Goal: Task Accomplishment & Management: Manage account settings

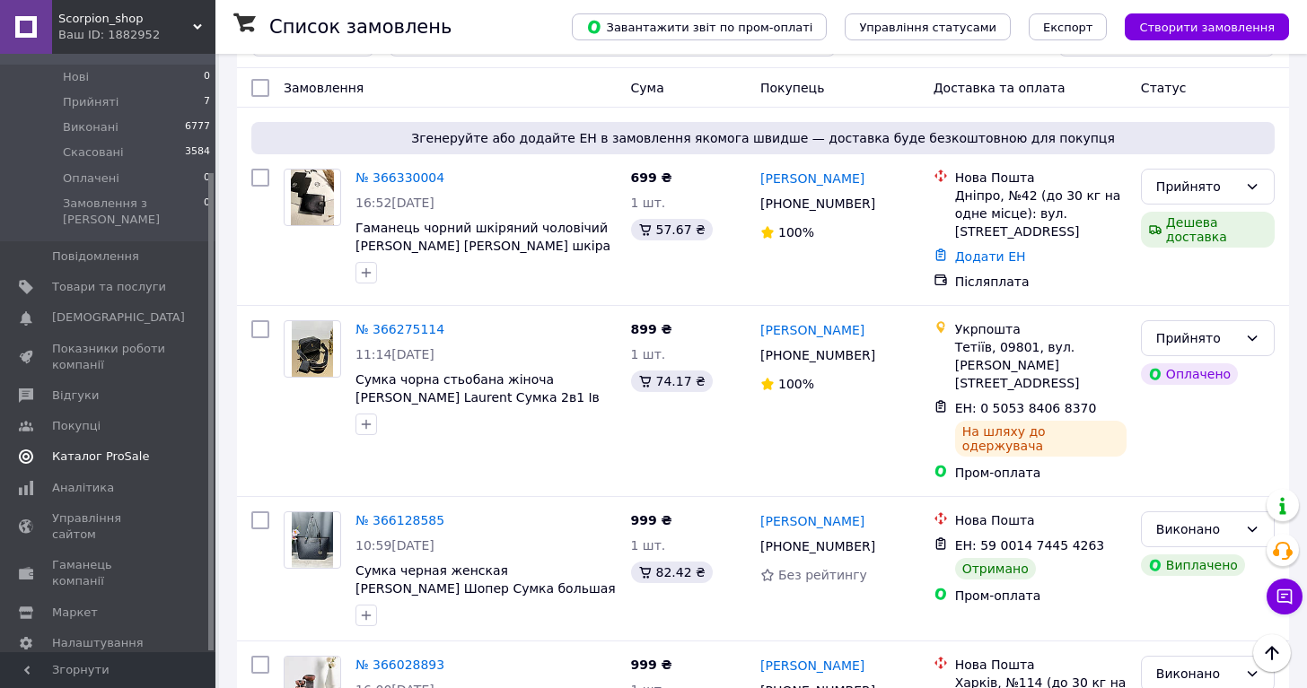
scroll to position [394, 0]
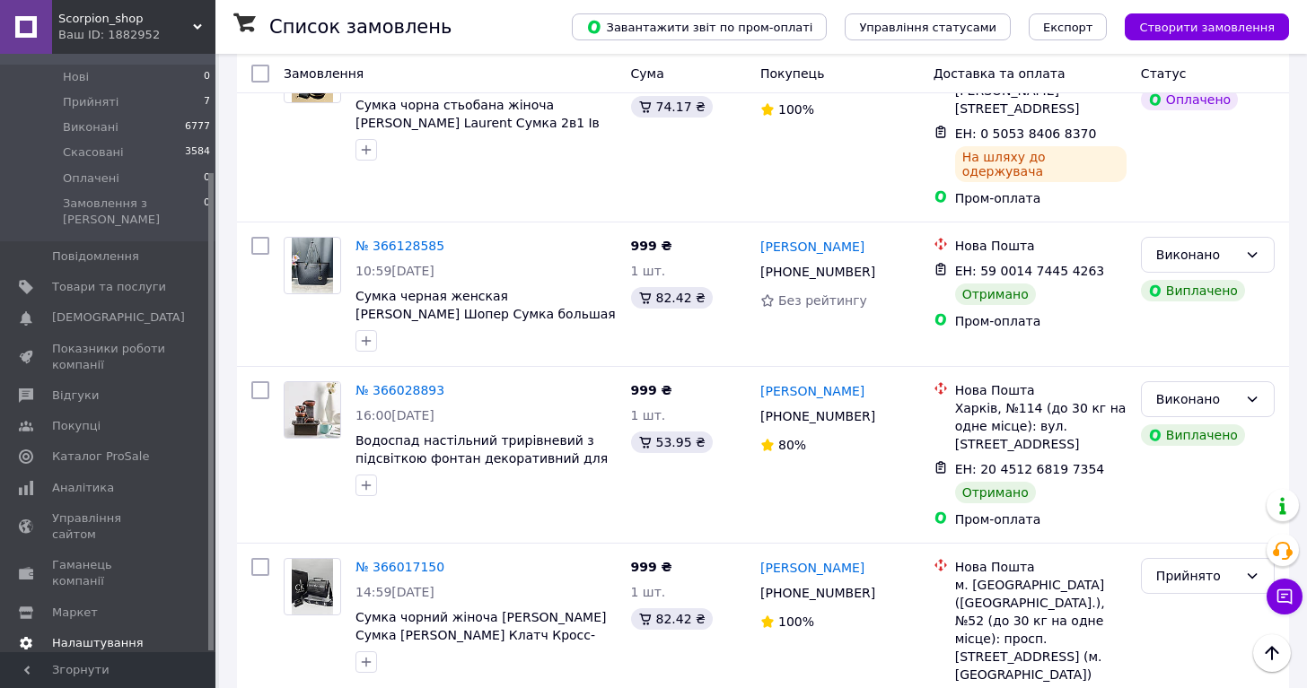
click at [88, 636] on span "Налаштування" at bounding box center [98, 644] width 92 height 16
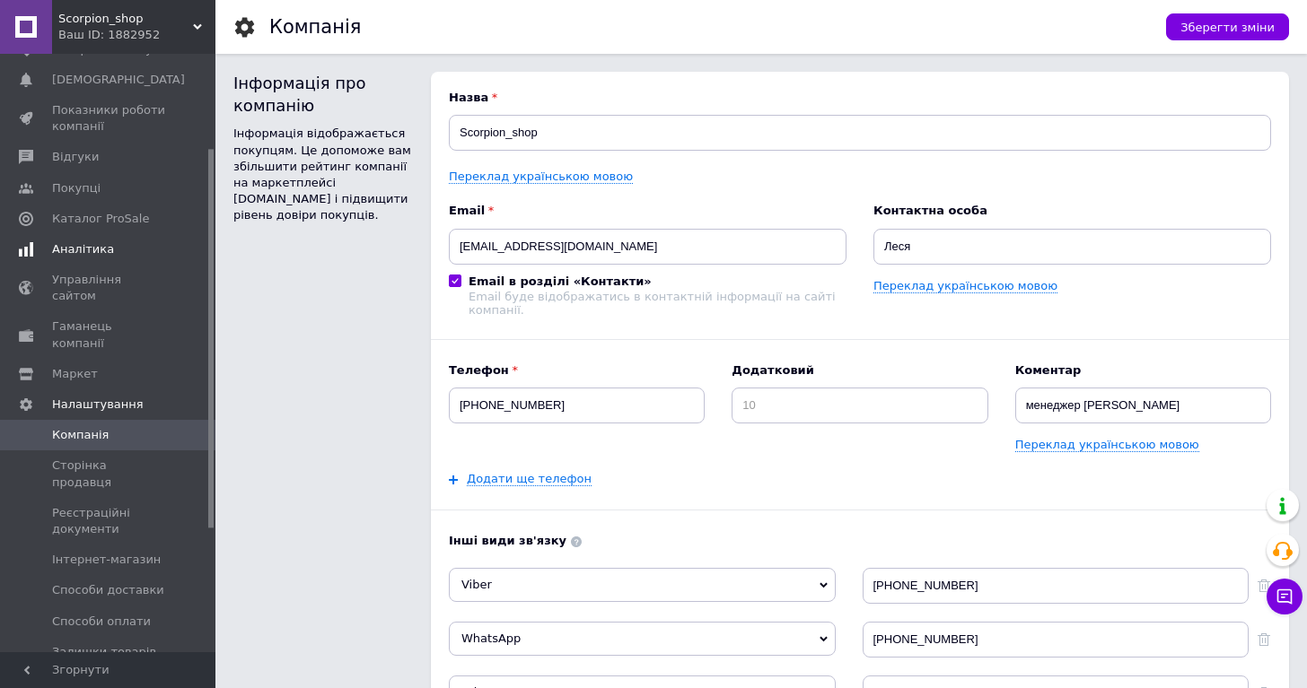
click at [92, 253] on span "Аналітика" at bounding box center [83, 249] width 62 height 16
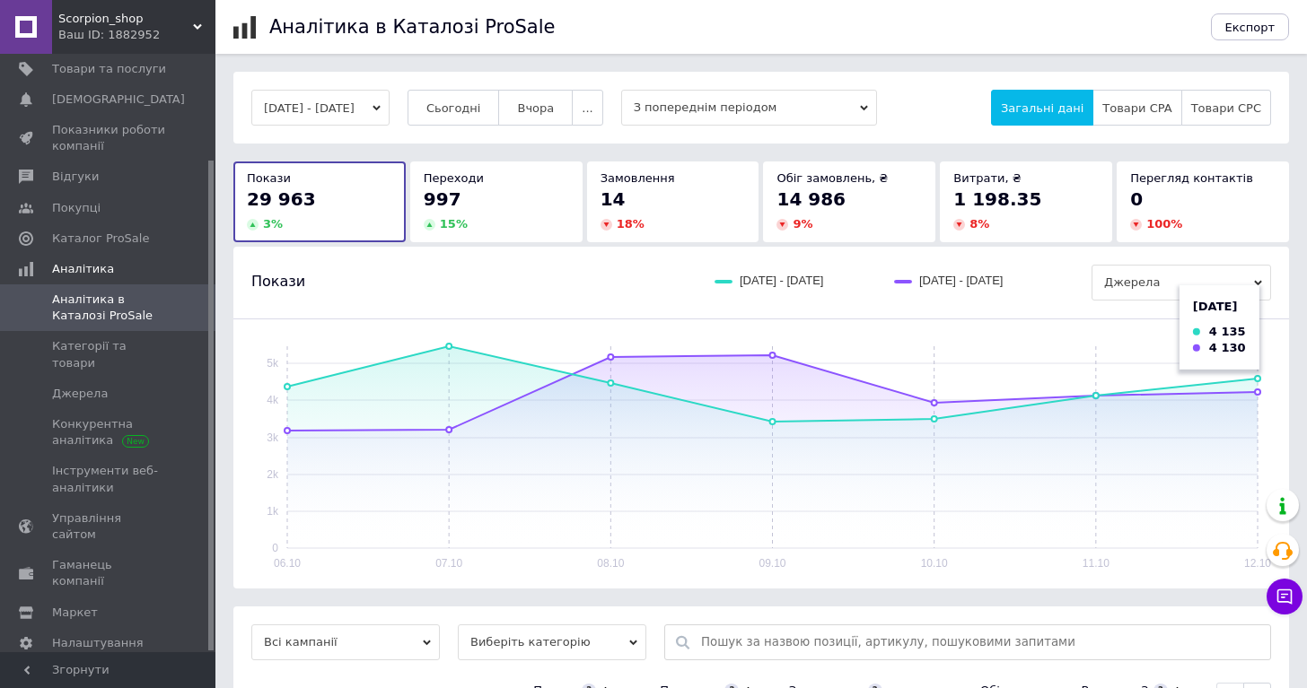
scroll to position [152, 0]
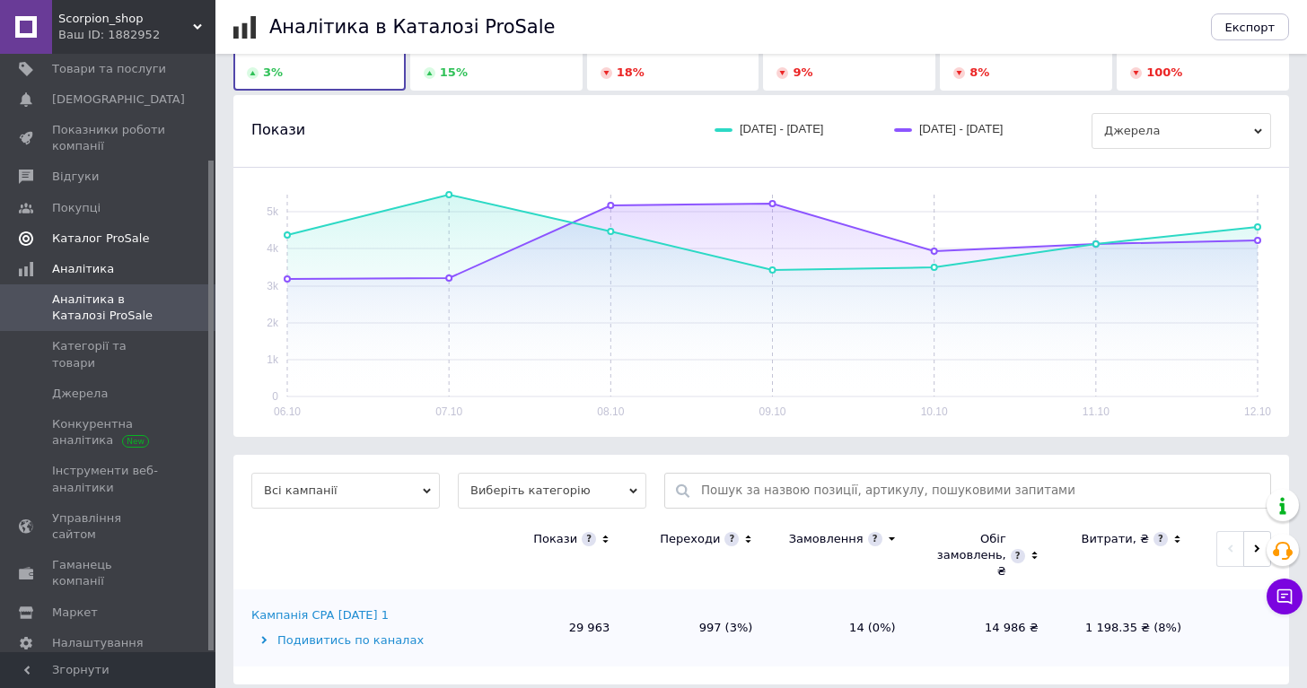
click at [101, 241] on span "Каталог ProSale" at bounding box center [100, 239] width 97 height 16
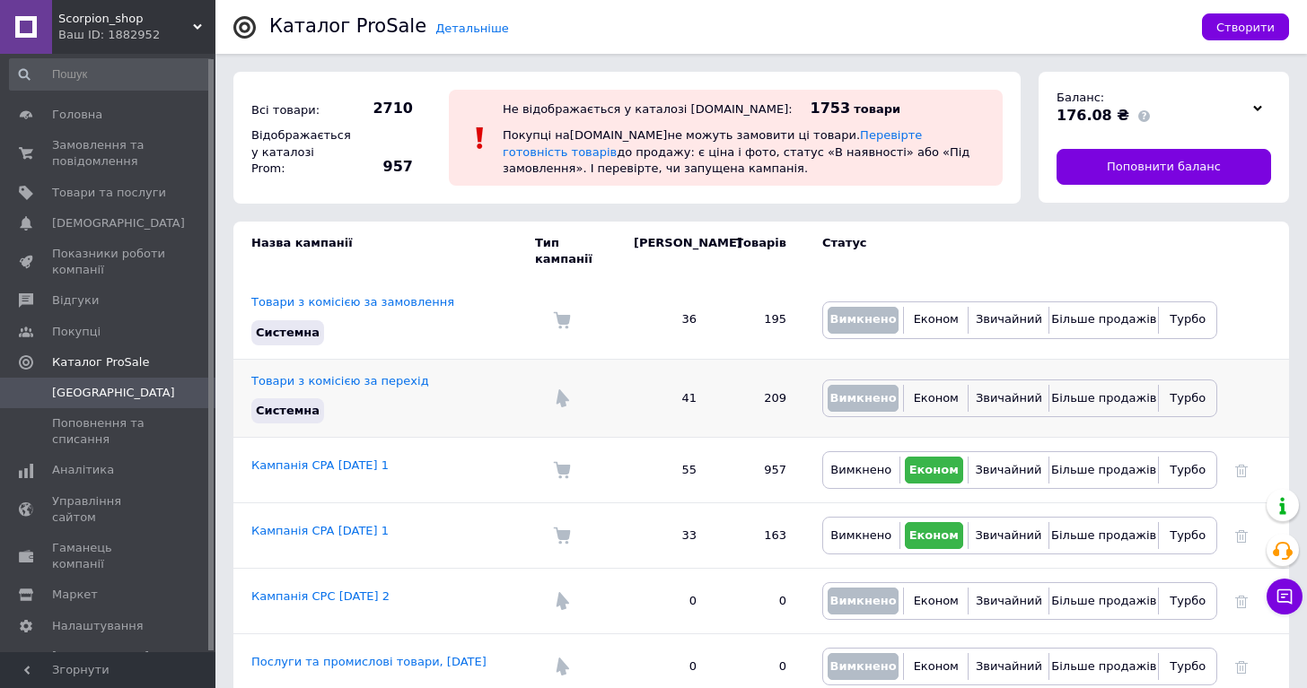
scroll to position [11, 0]
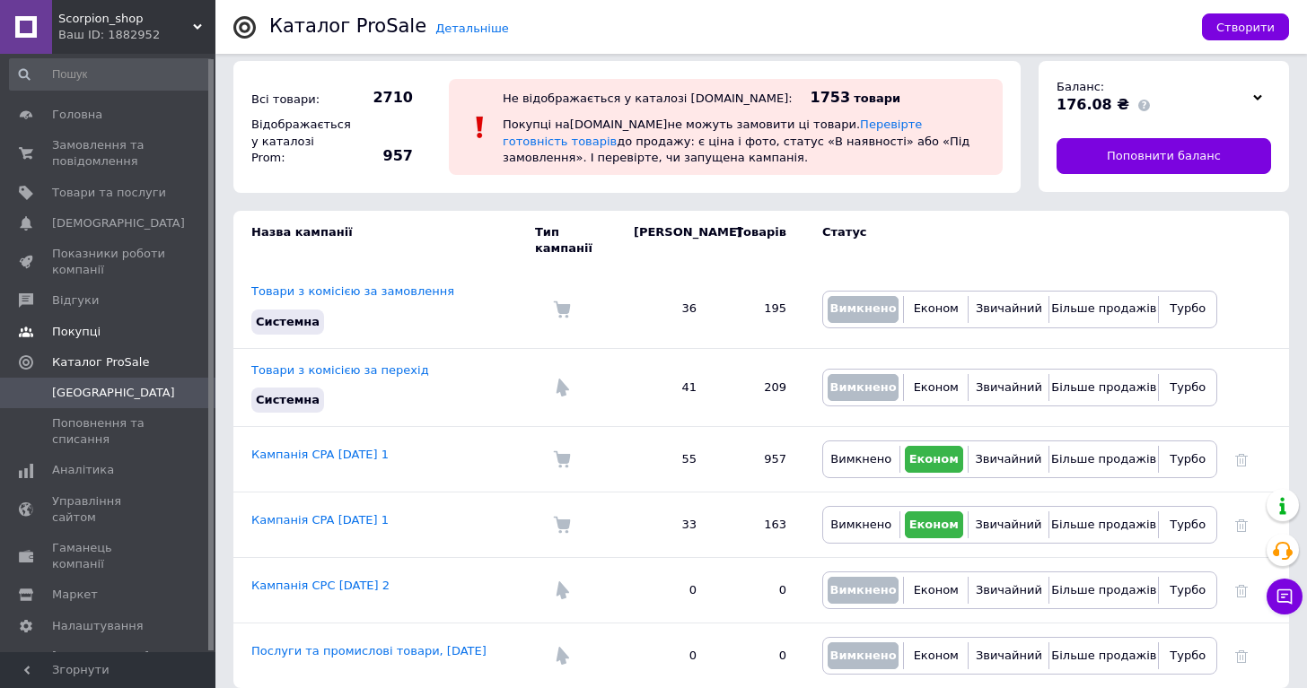
click at [104, 330] on span "Покупці" at bounding box center [109, 332] width 114 height 16
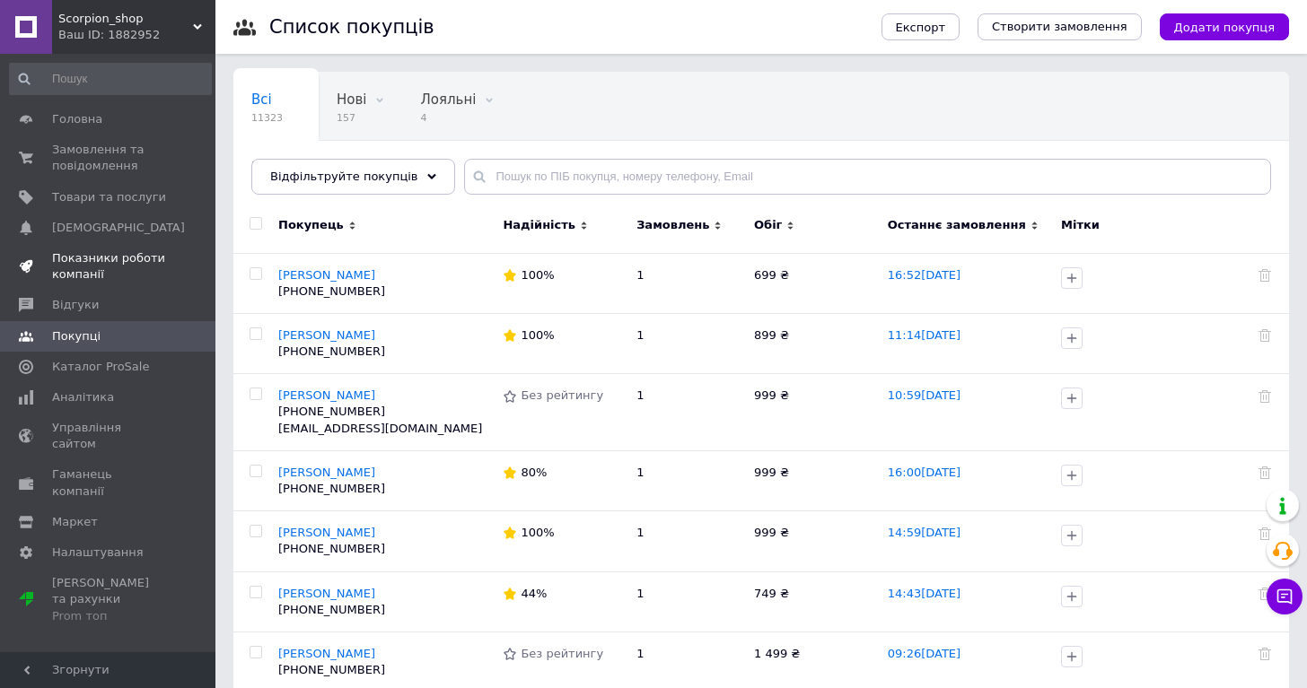
click at [82, 264] on span "Показники роботи компанії" at bounding box center [109, 266] width 114 height 32
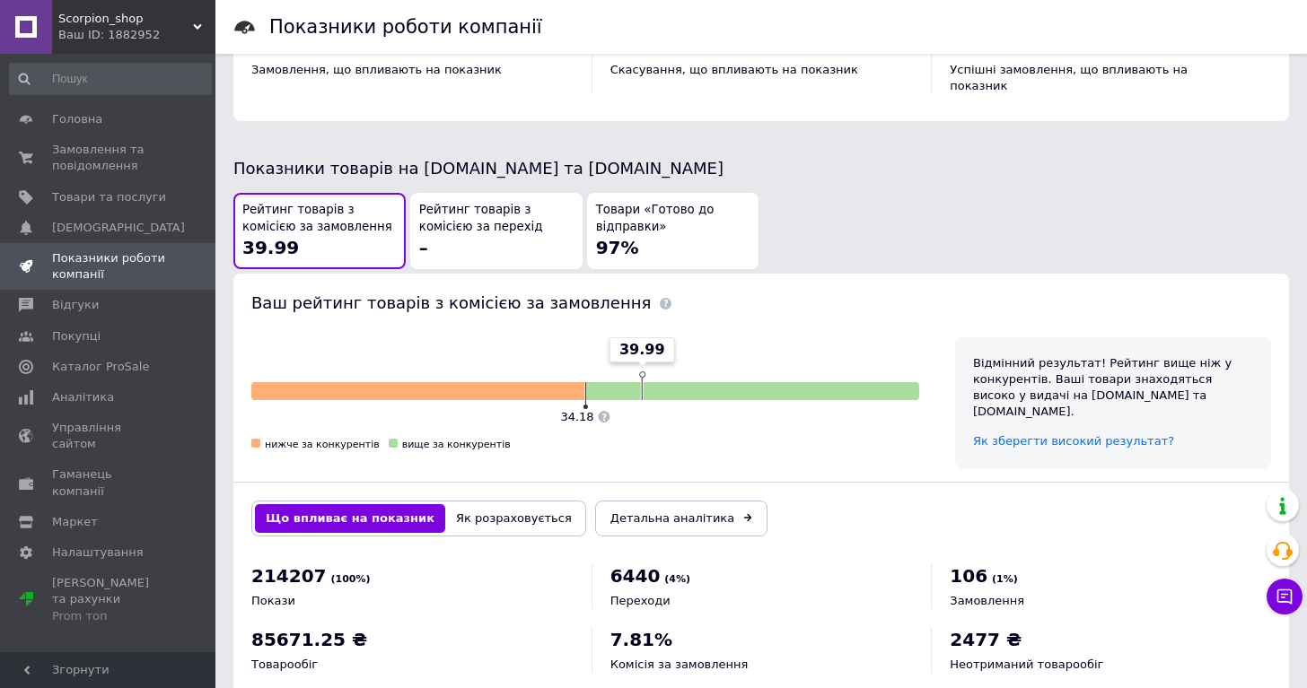
scroll to position [323, 0]
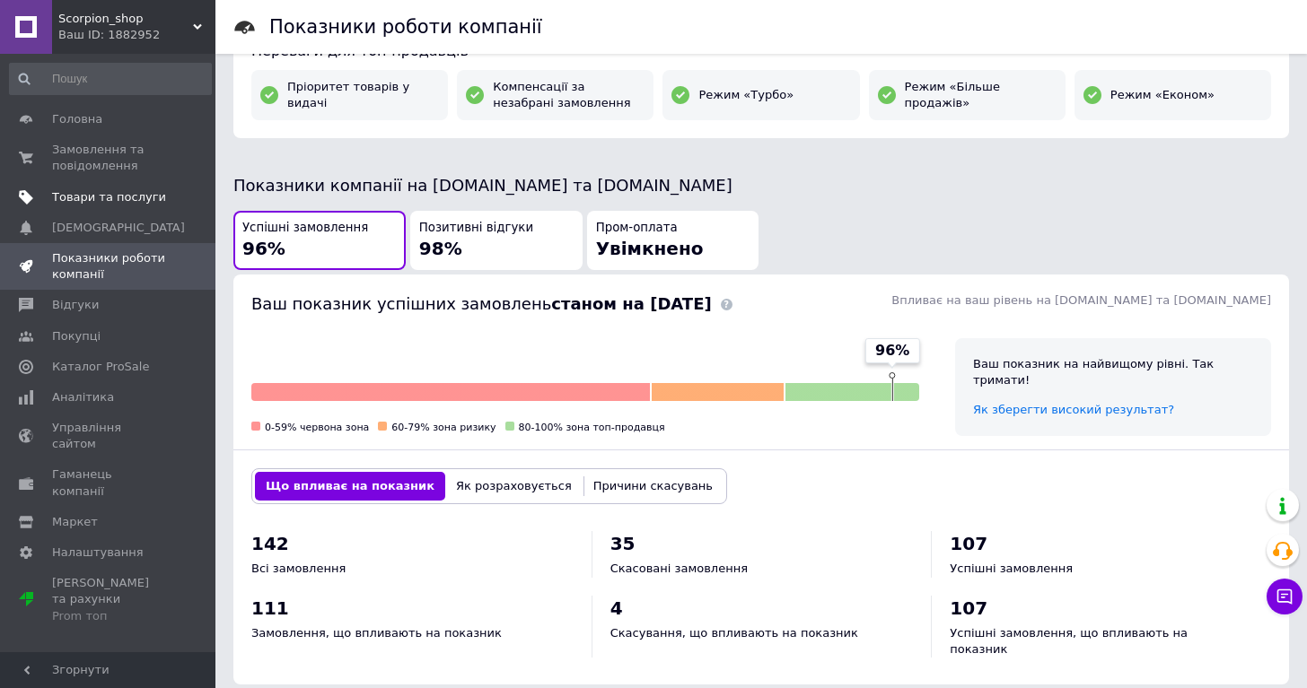
click at [82, 195] on span "Товари та послуги" at bounding box center [109, 197] width 114 height 16
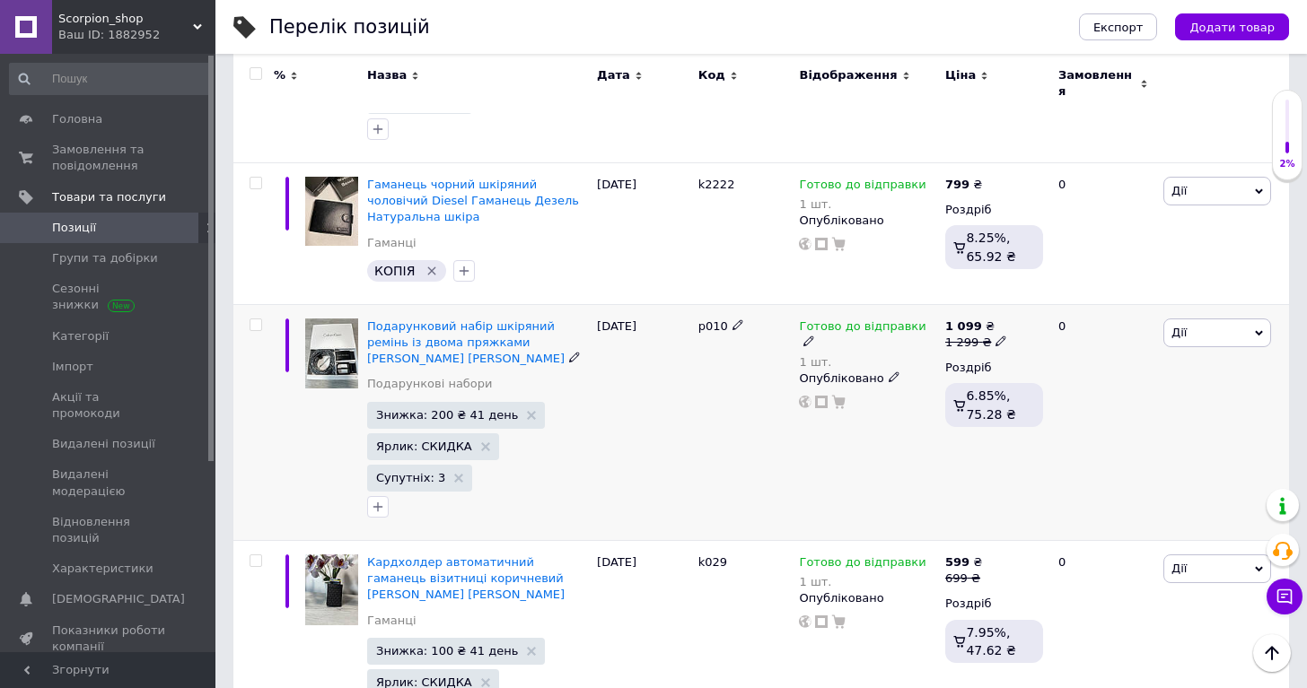
scroll to position [729, 0]
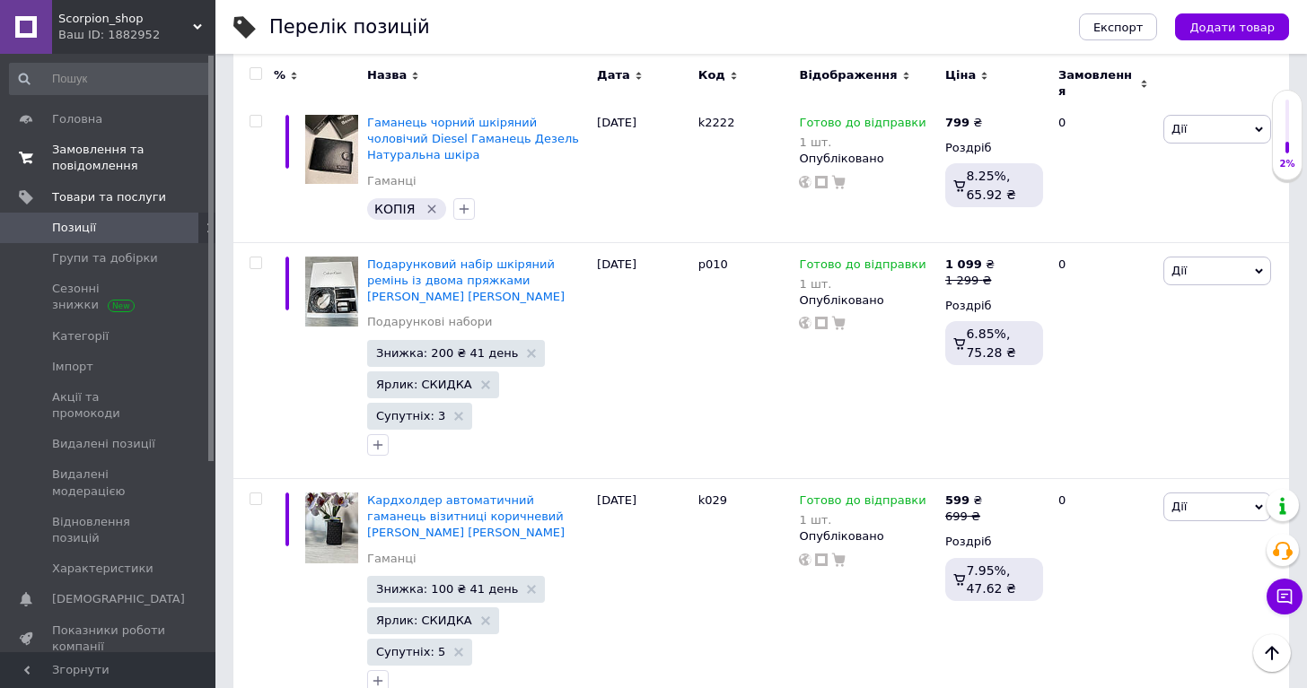
click at [92, 165] on span "Замовлення та повідомлення" at bounding box center [109, 158] width 114 height 32
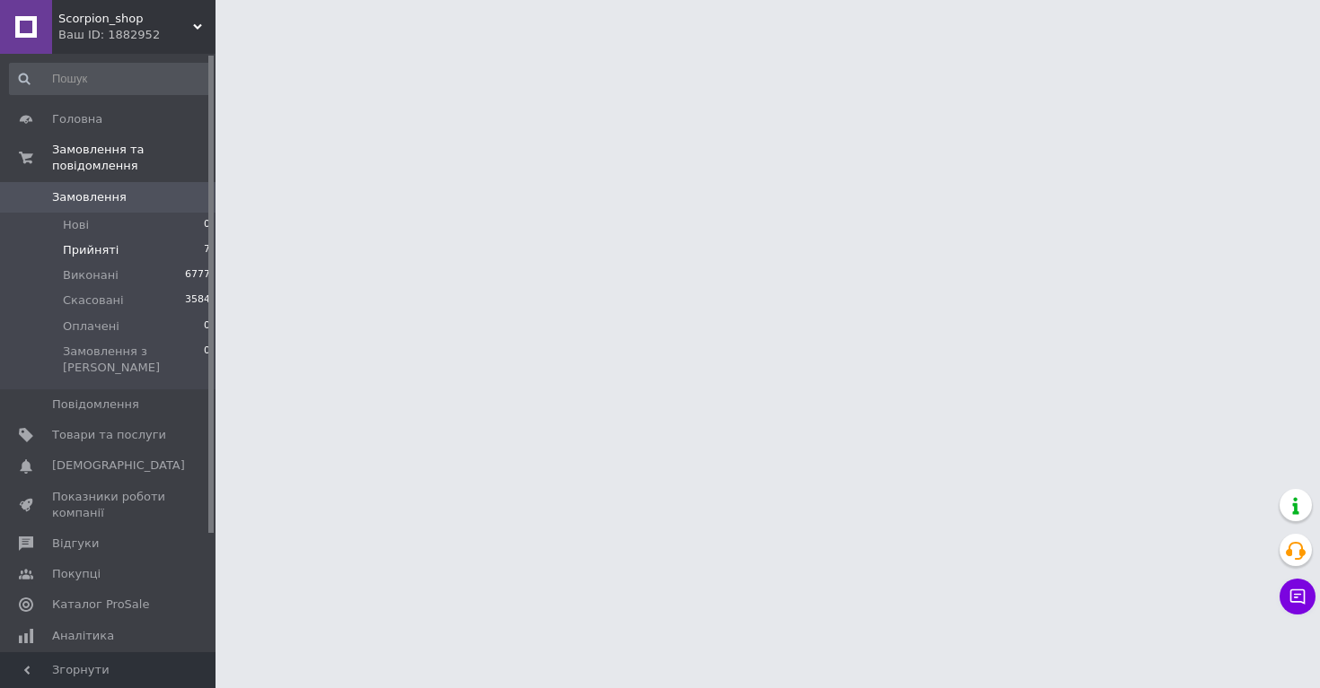
click at [105, 247] on span "Прийняті" at bounding box center [91, 250] width 56 height 16
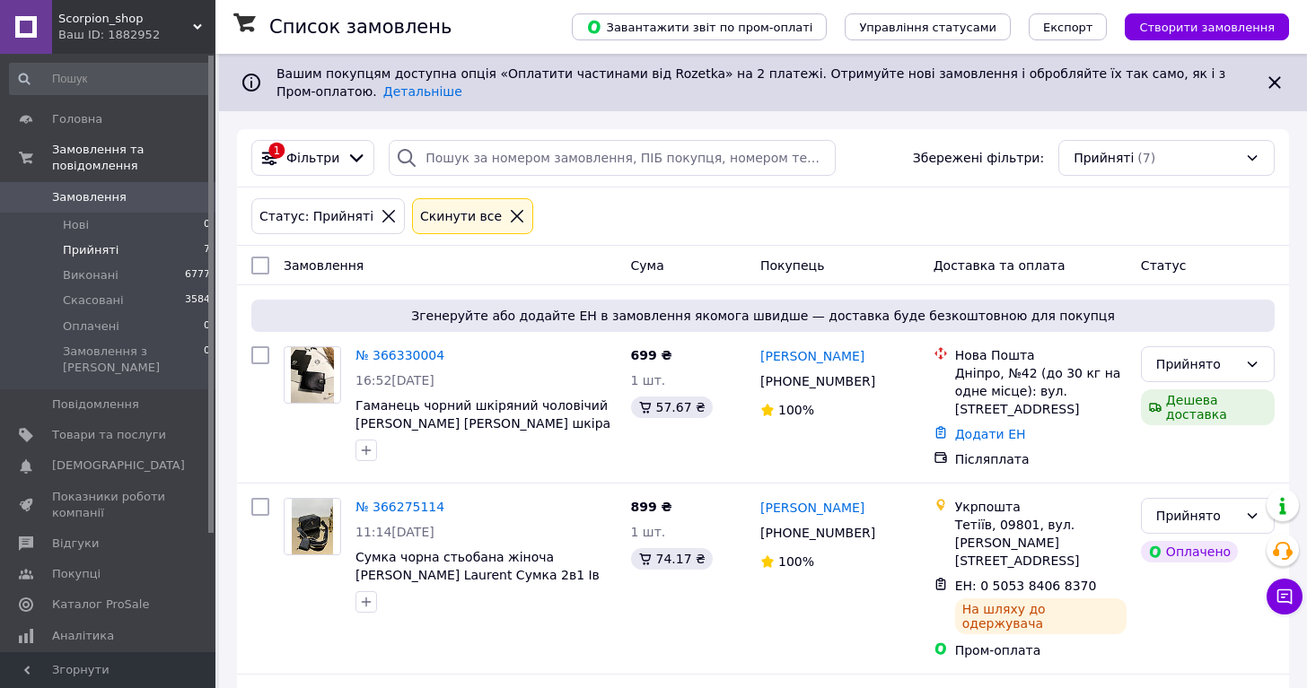
click at [627, 220] on div "Статус: Прийняті Cкинути все" at bounding box center [763, 216] width 1030 height 43
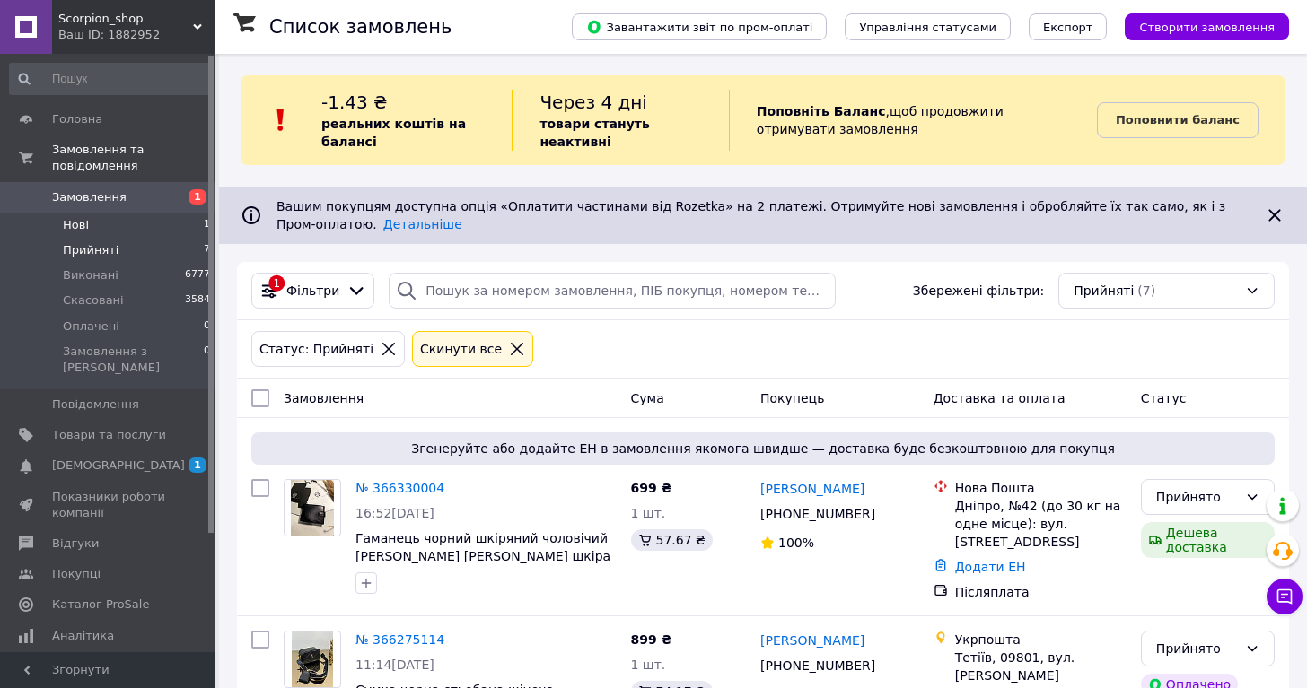
click at [130, 232] on li "Нові 1" at bounding box center [110, 225] width 221 height 25
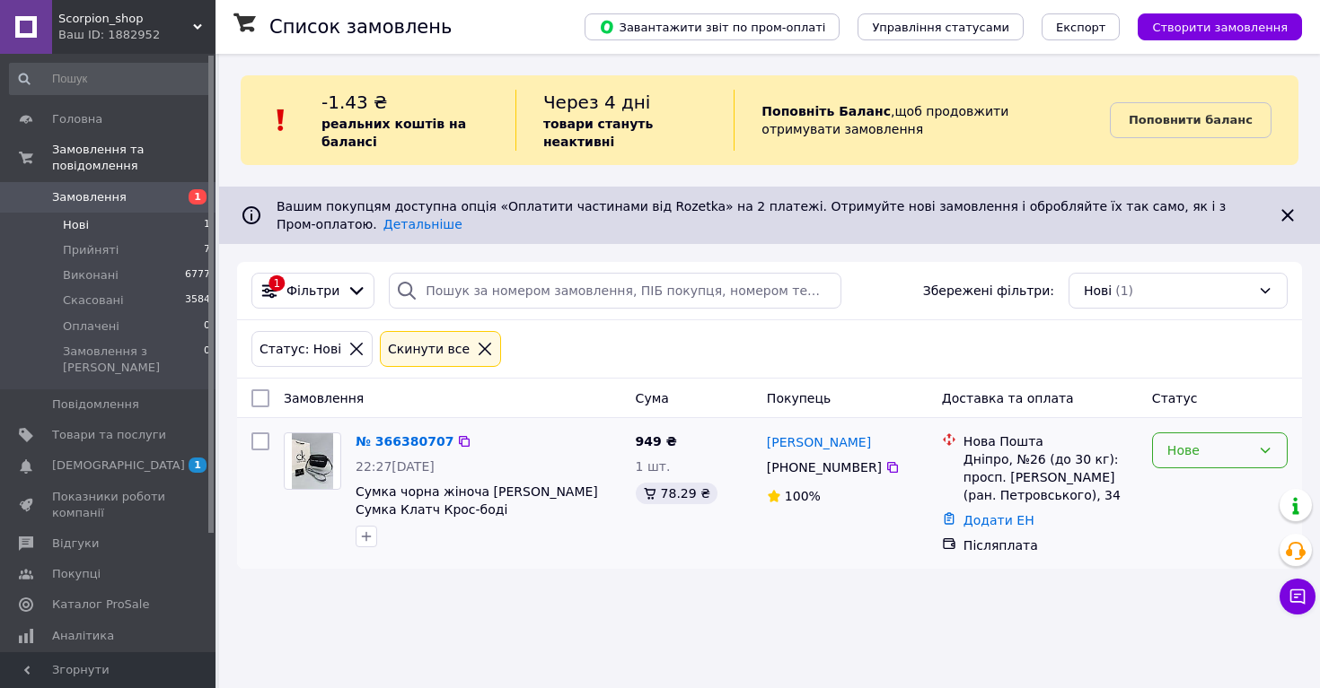
click at [1229, 459] on div "Нове" at bounding box center [1208, 451] width 83 height 20
click at [1232, 487] on li "Прийнято" at bounding box center [1220, 489] width 134 height 32
click at [98, 252] on span "Прийняті" at bounding box center [91, 250] width 56 height 16
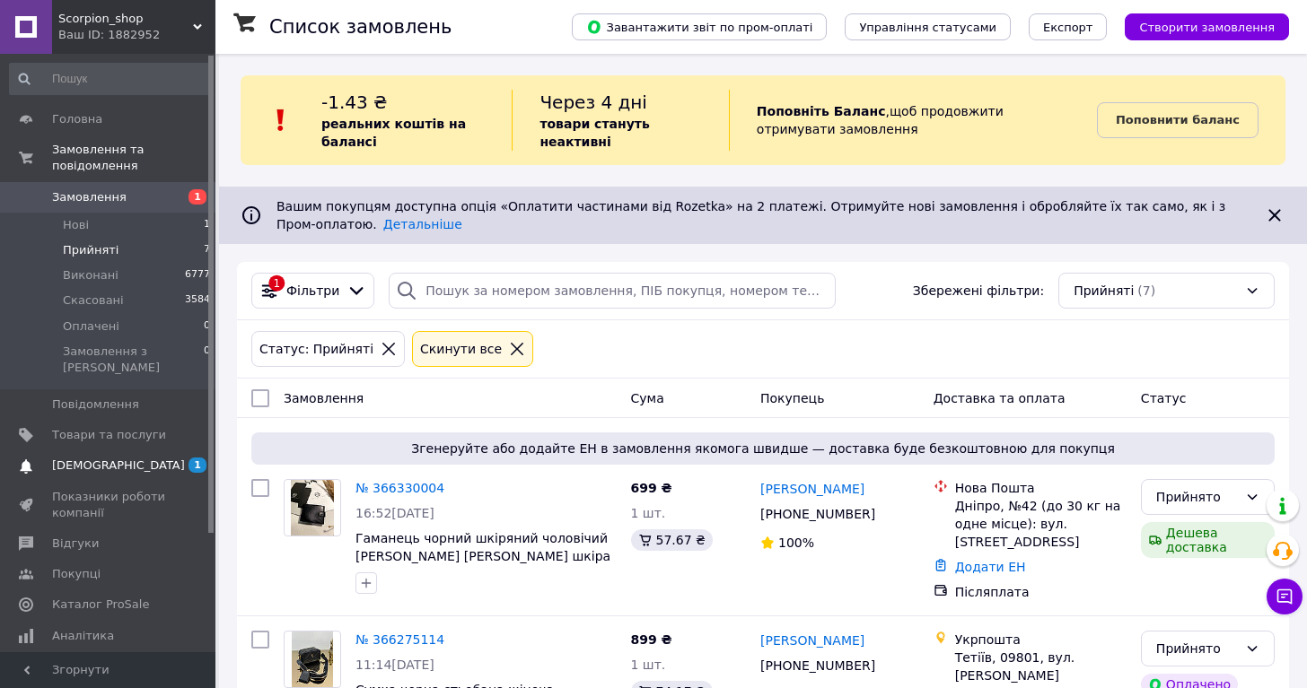
click at [139, 458] on span "[DEMOGRAPHIC_DATA]" at bounding box center [109, 466] width 114 height 16
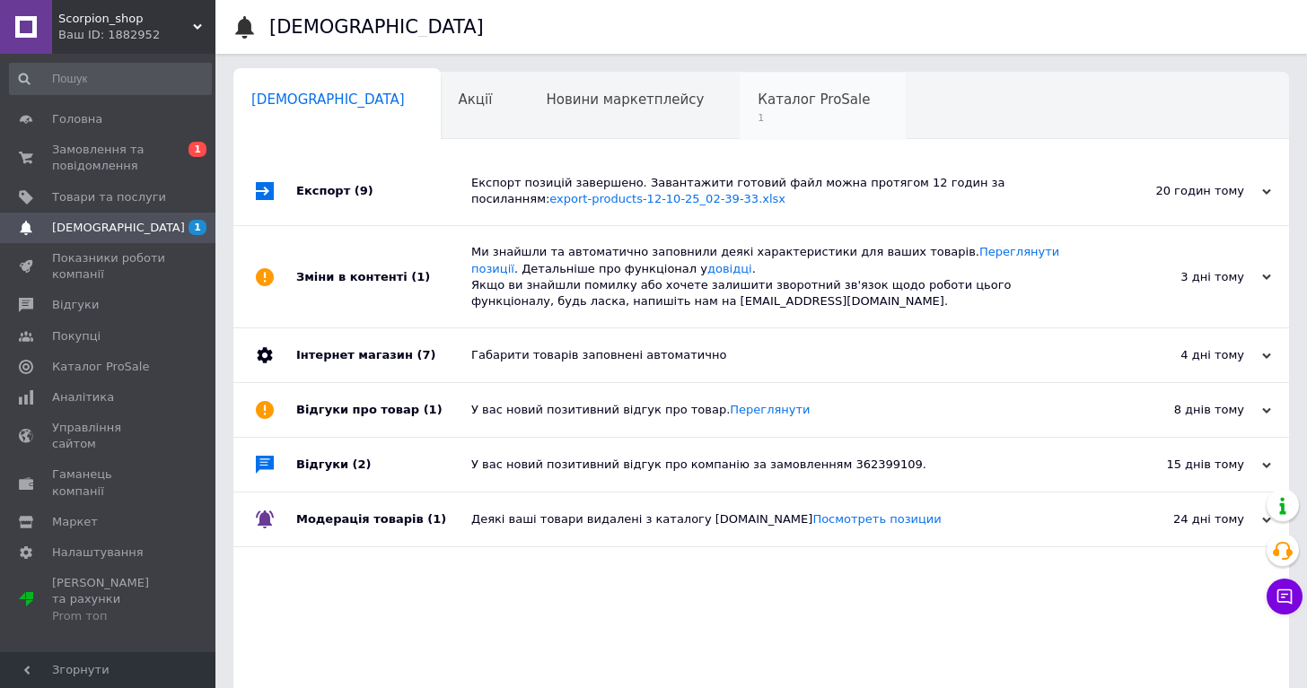
click at [758, 106] on span "Каталог ProSale" at bounding box center [814, 100] width 112 height 16
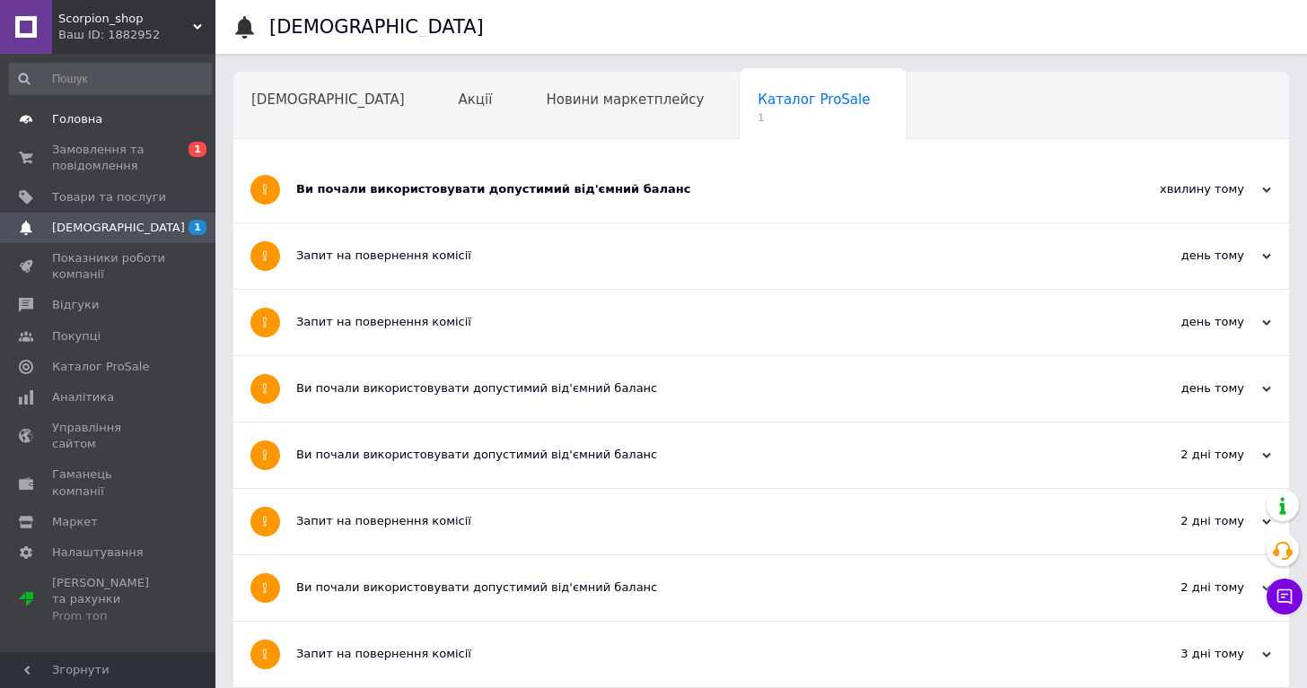
click at [79, 115] on span "Головна" at bounding box center [77, 119] width 50 height 16
